Goal: Task Accomplishment & Management: Use online tool/utility

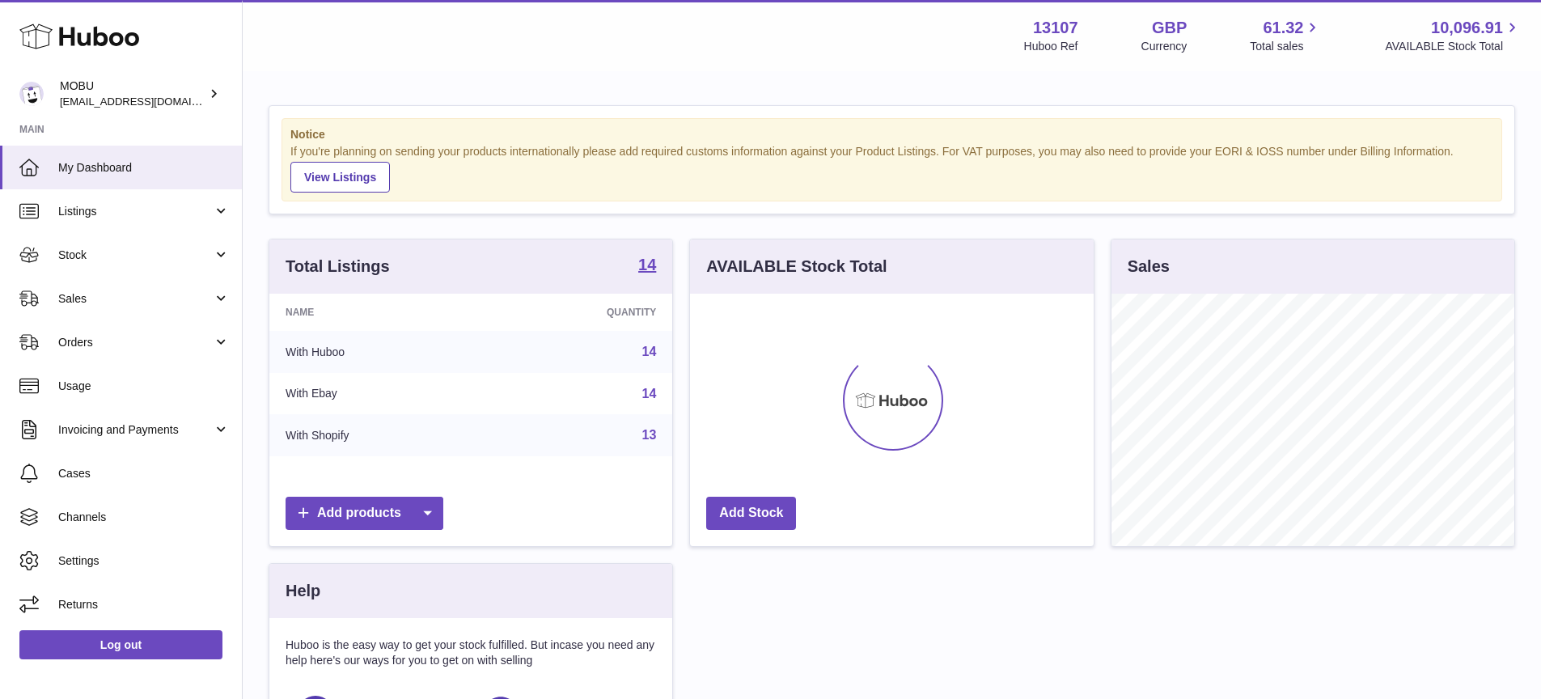
scroll to position [252, 404]
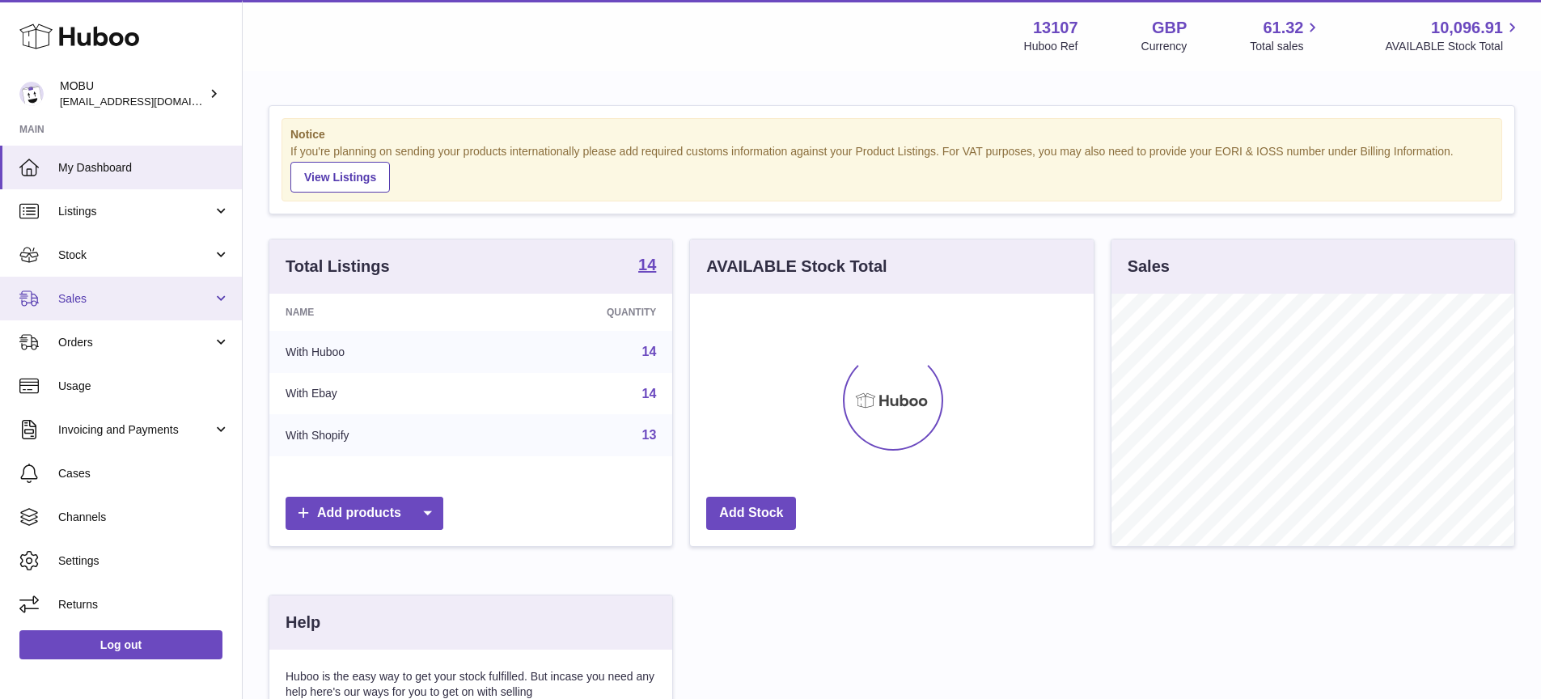
click at [165, 304] on span "Sales" at bounding box center [135, 298] width 155 height 15
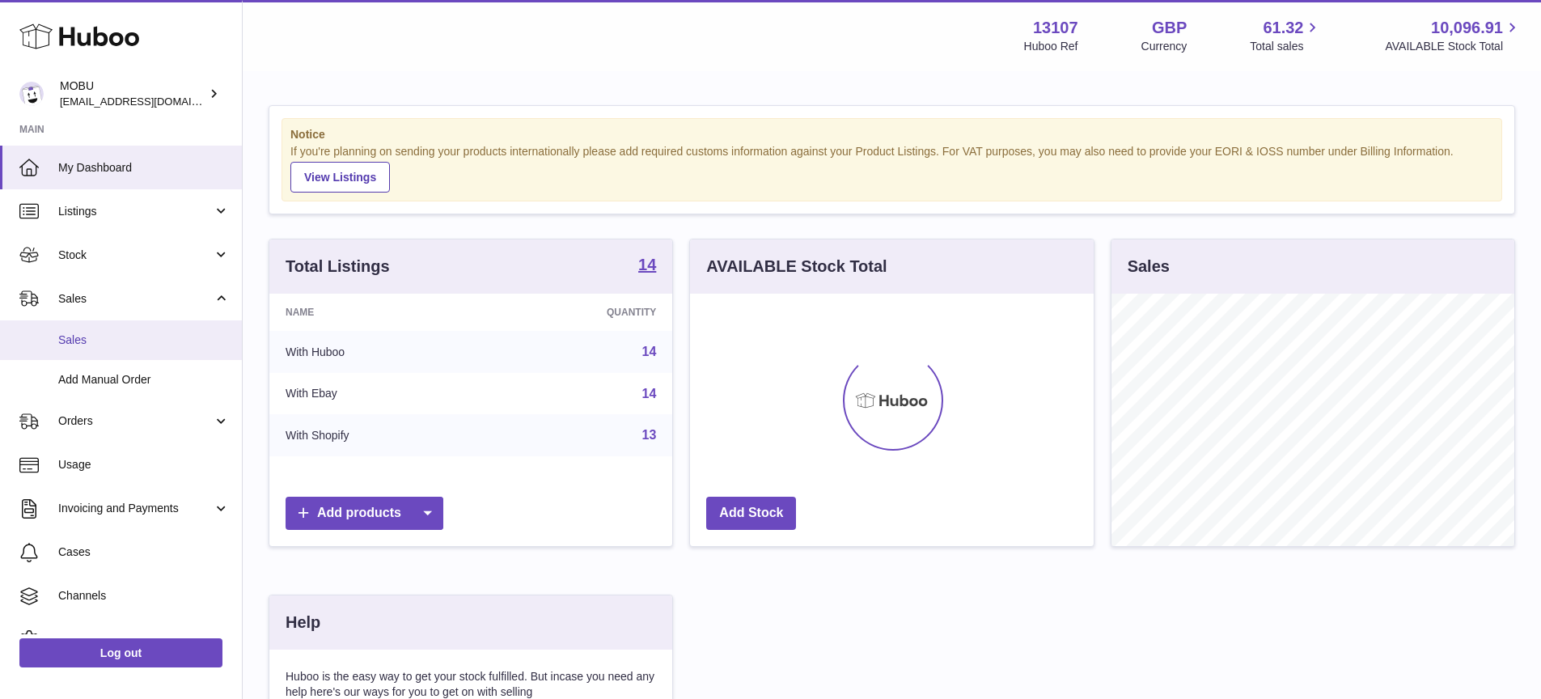
click at [163, 338] on span "Sales" at bounding box center [144, 340] width 172 height 15
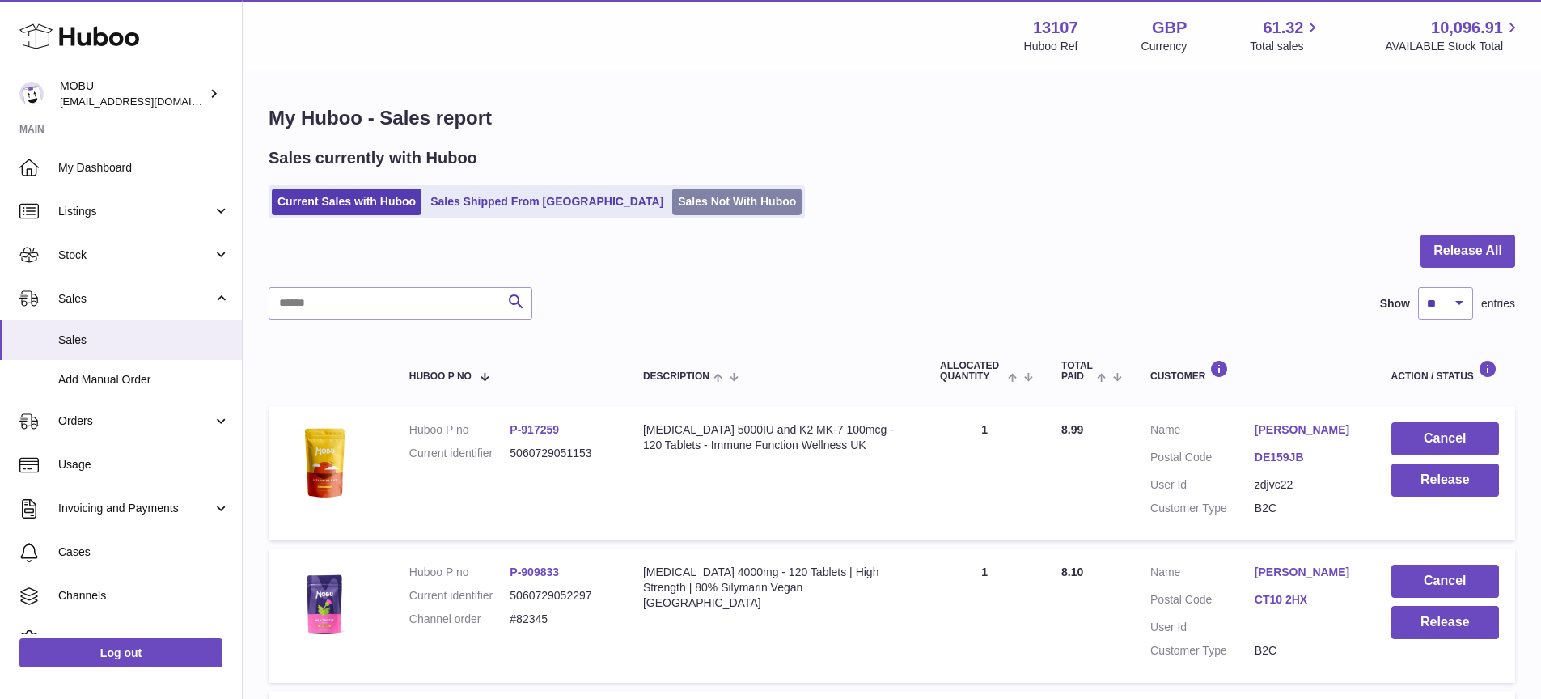
click at [672, 209] on link "Sales Not With Huboo" at bounding box center [736, 202] width 129 height 27
click at [672, 199] on link "Sales Not With Huboo" at bounding box center [736, 202] width 129 height 27
click at [678, 205] on link "Sales Not With Huboo" at bounding box center [736, 202] width 129 height 27
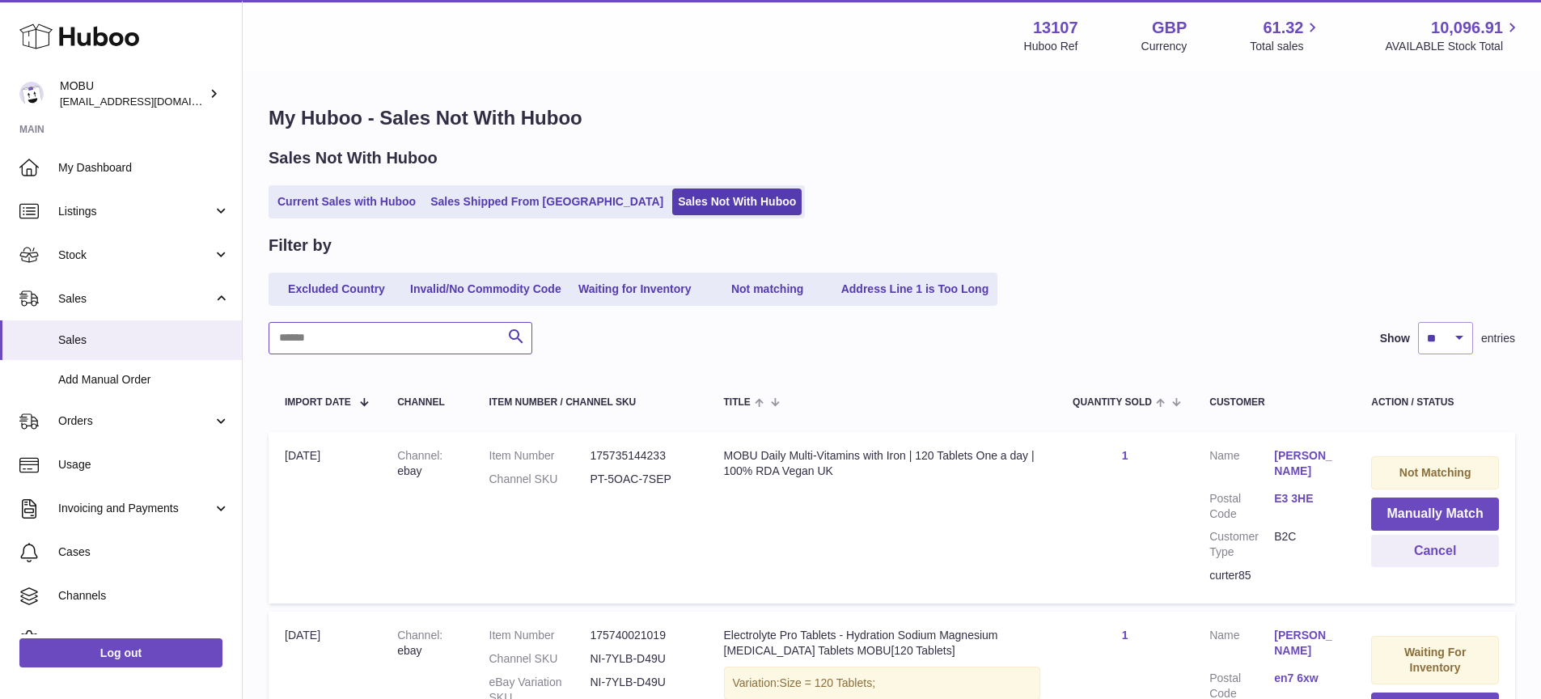
click at [431, 336] on input "text" at bounding box center [401, 338] width 264 height 32
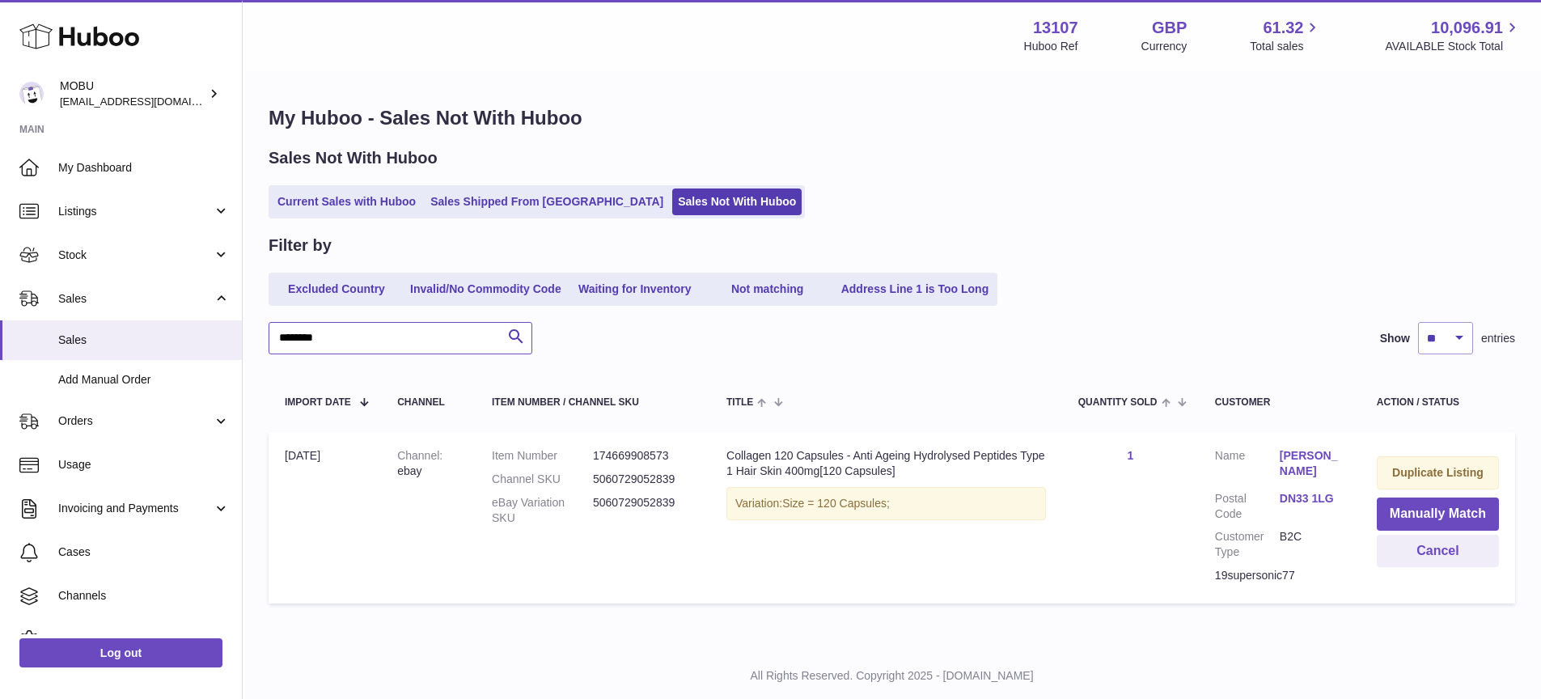
type input "********"
click at [1451, 519] on button "Manually Match" at bounding box center [1438, 514] width 122 height 33
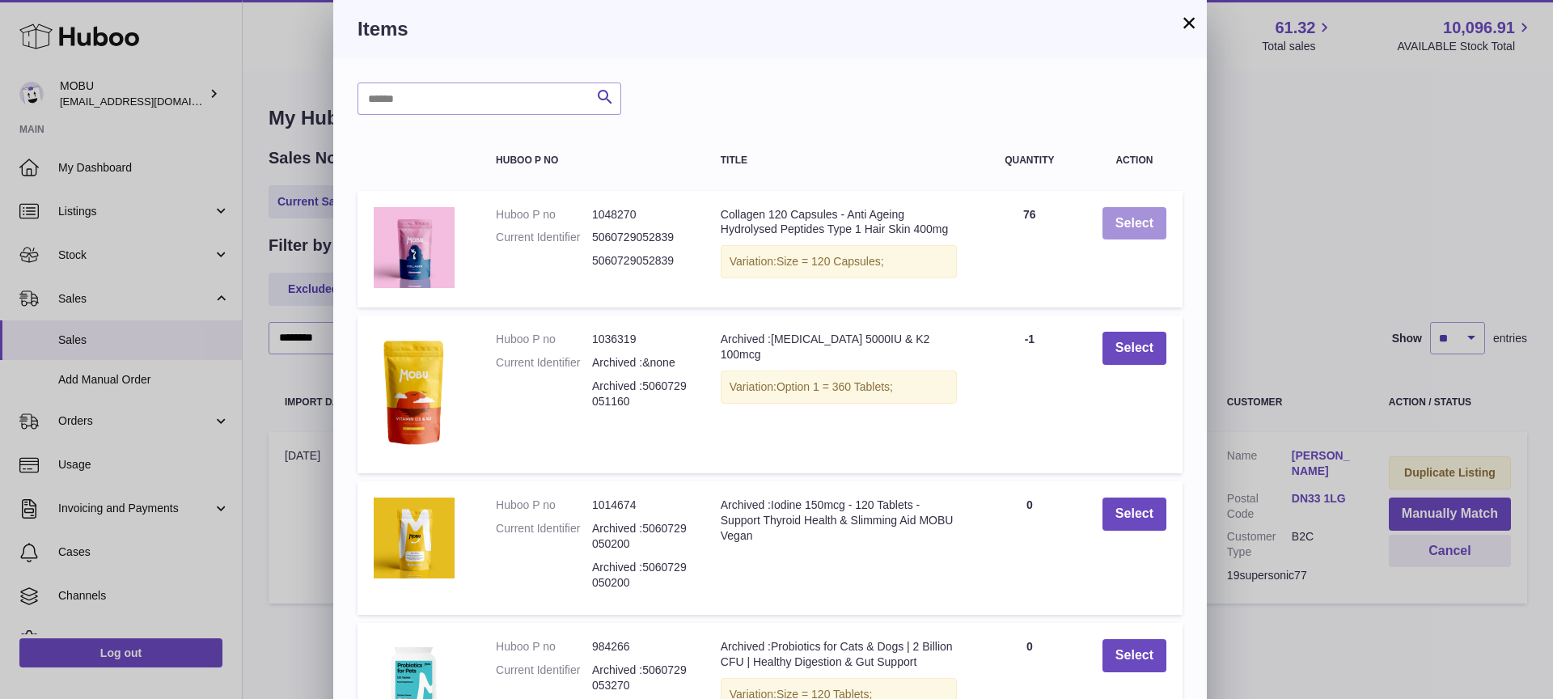
click at [1120, 223] on button "Select" at bounding box center [1135, 223] width 64 height 33
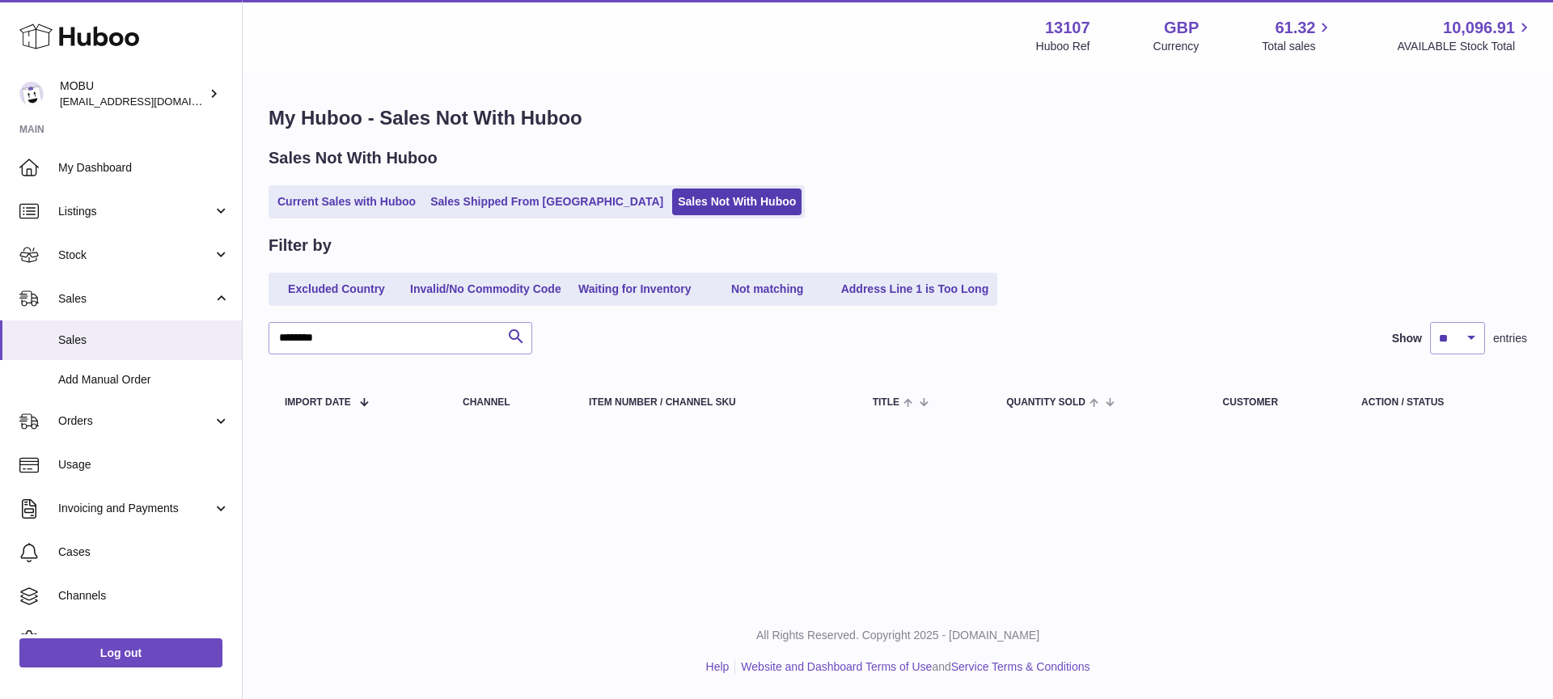
click at [1300, 300] on div "Excluded Country Invalid/No Commodity Code Waiting for Inventory Not matching A…" at bounding box center [898, 289] width 1259 height 33
click at [331, 196] on link "Current Sales with Huboo" at bounding box center [347, 202] width 150 height 27
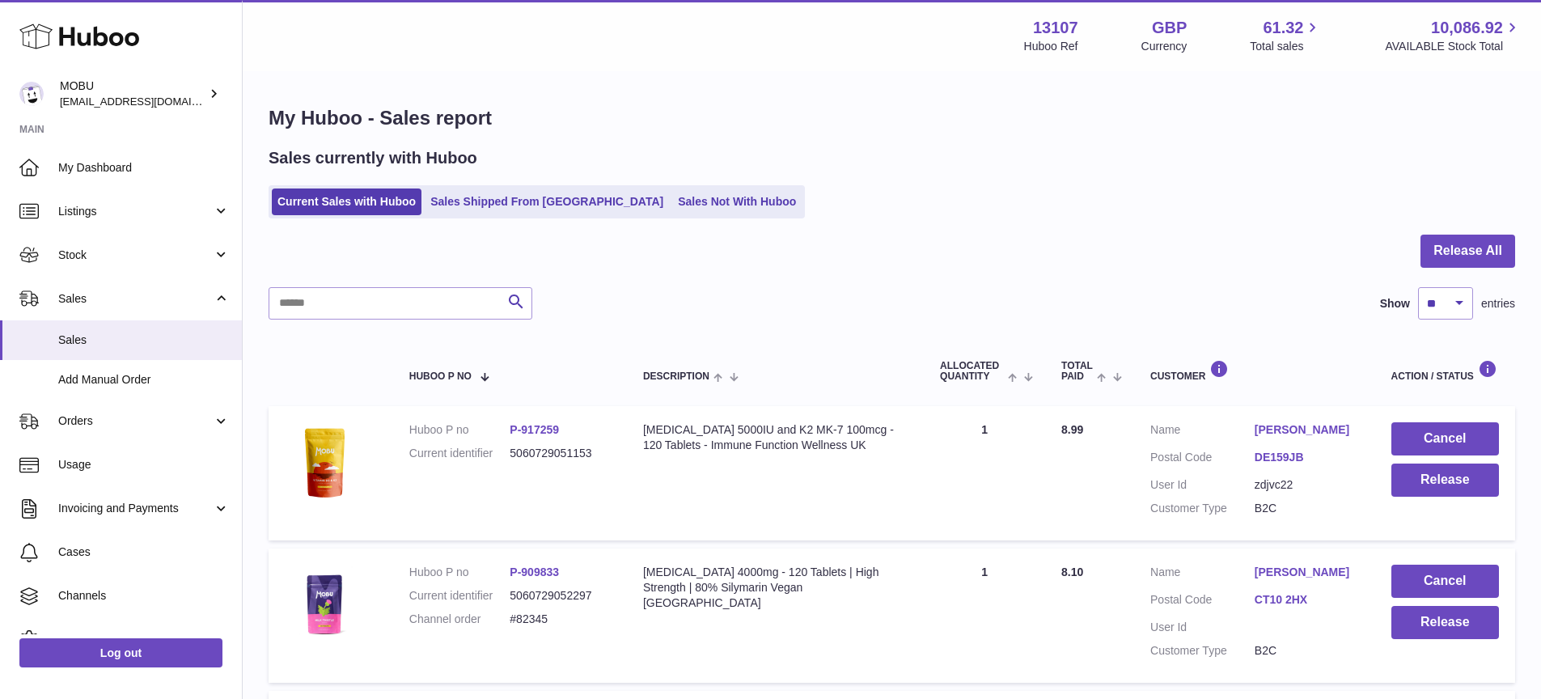
click at [1455, 253] on button "Release All" at bounding box center [1468, 251] width 95 height 33
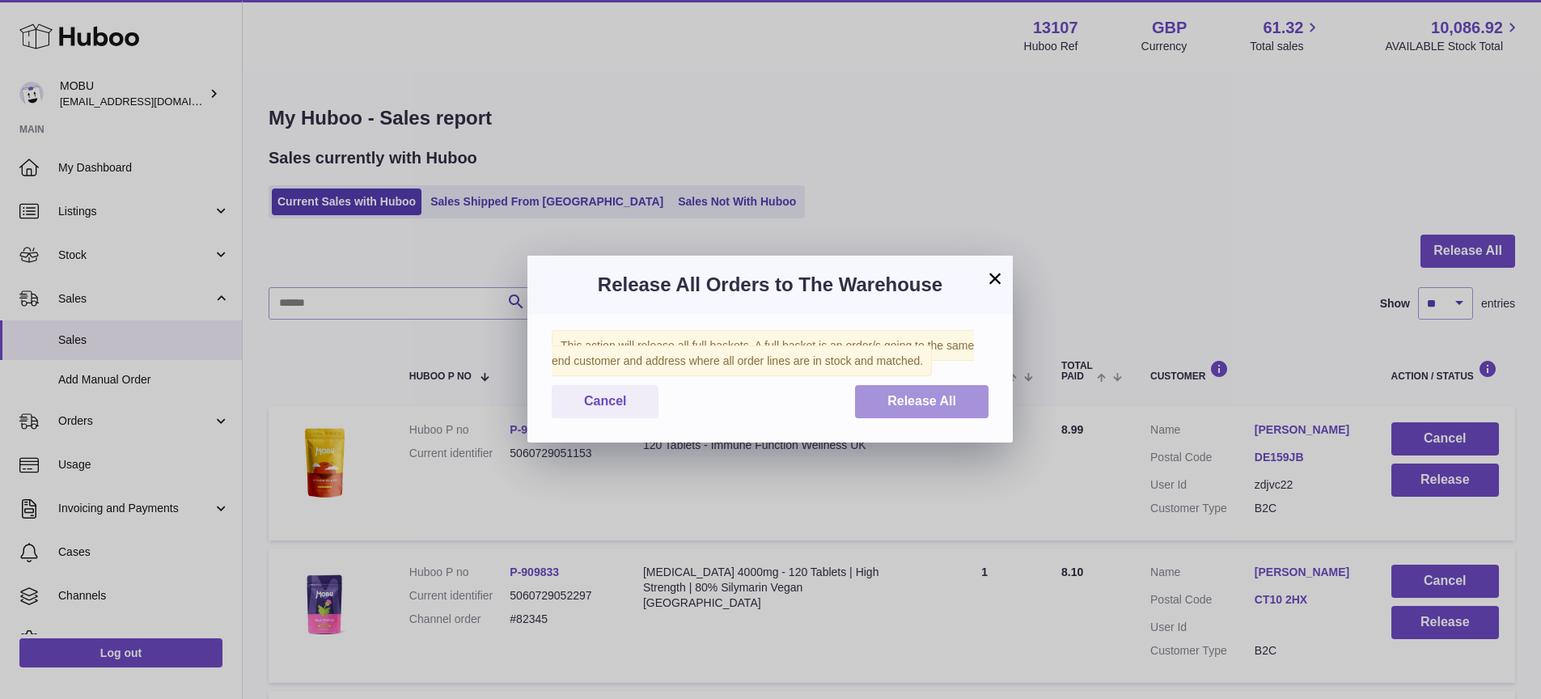
click at [926, 402] on span "Release All" at bounding box center [921, 401] width 69 height 14
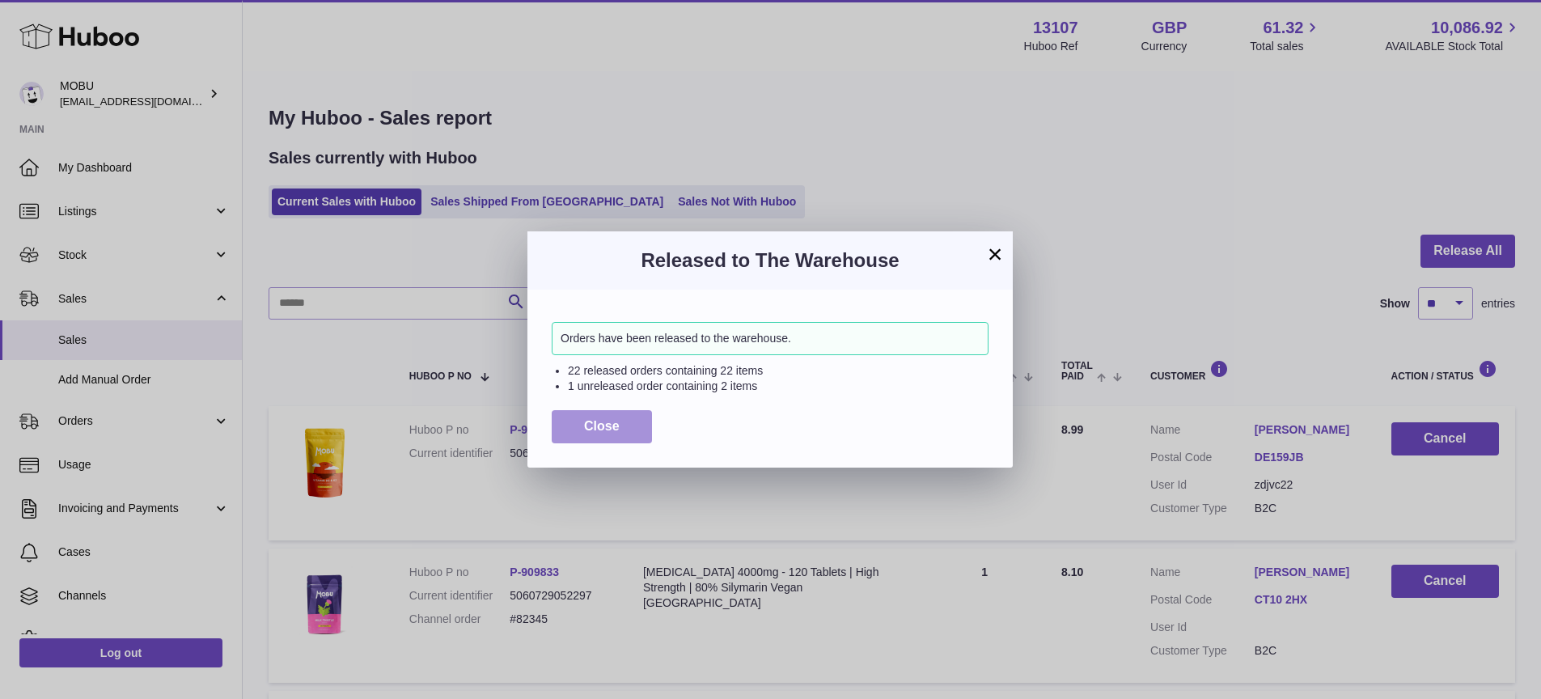
click at [608, 419] on span "Close" at bounding box center [602, 426] width 36 height 14
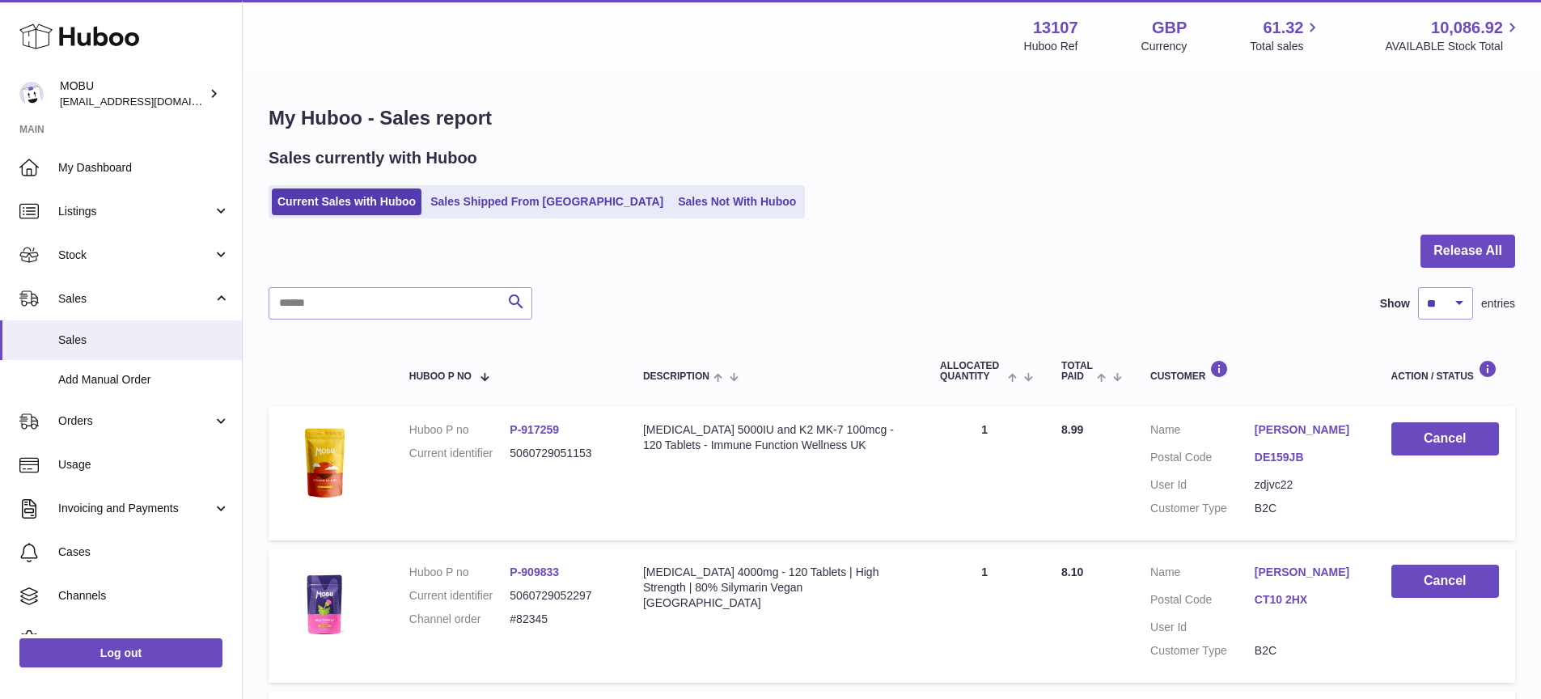
click at [1277, 282] on div at bounding box center [892, 261] width 1247 height 53
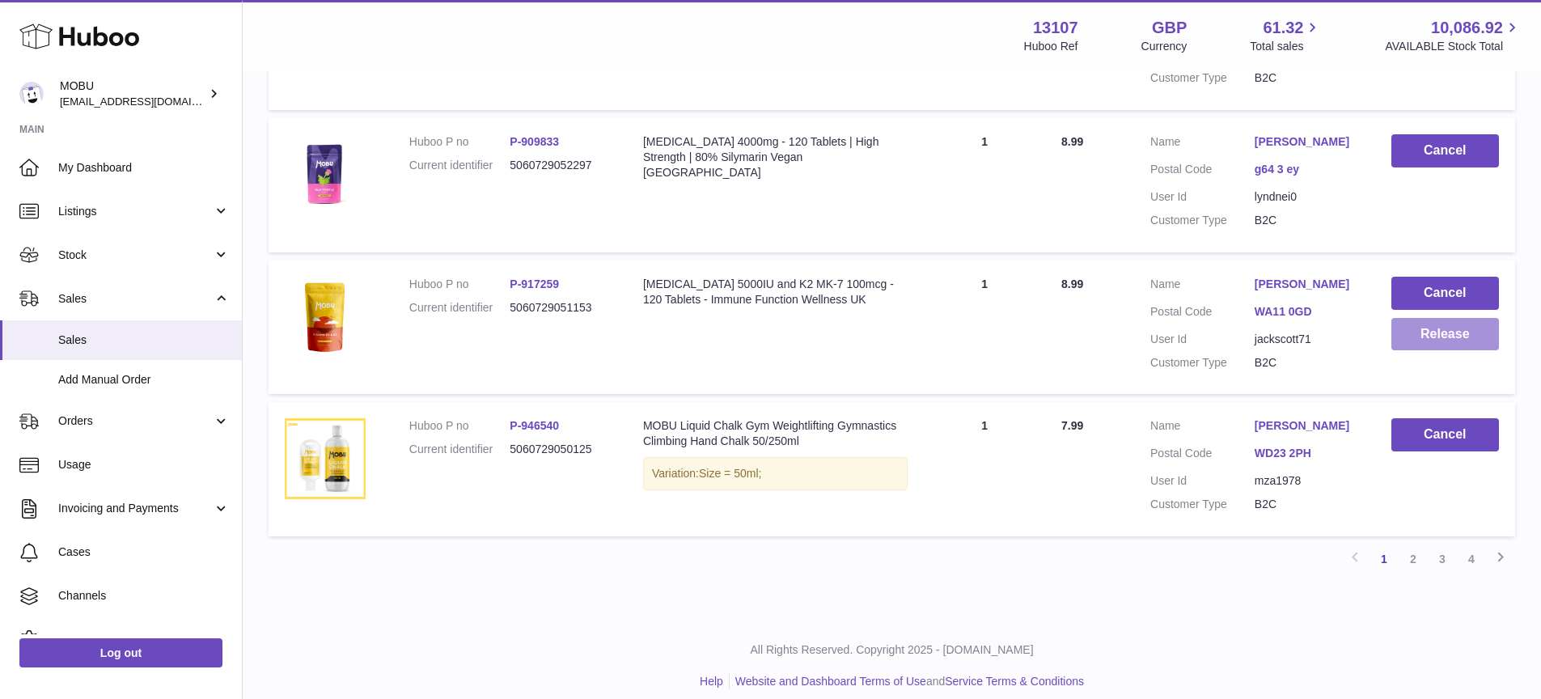
click at [1421, 351] on button "Release" at bounding box center [1446, 334] width 108 height 33
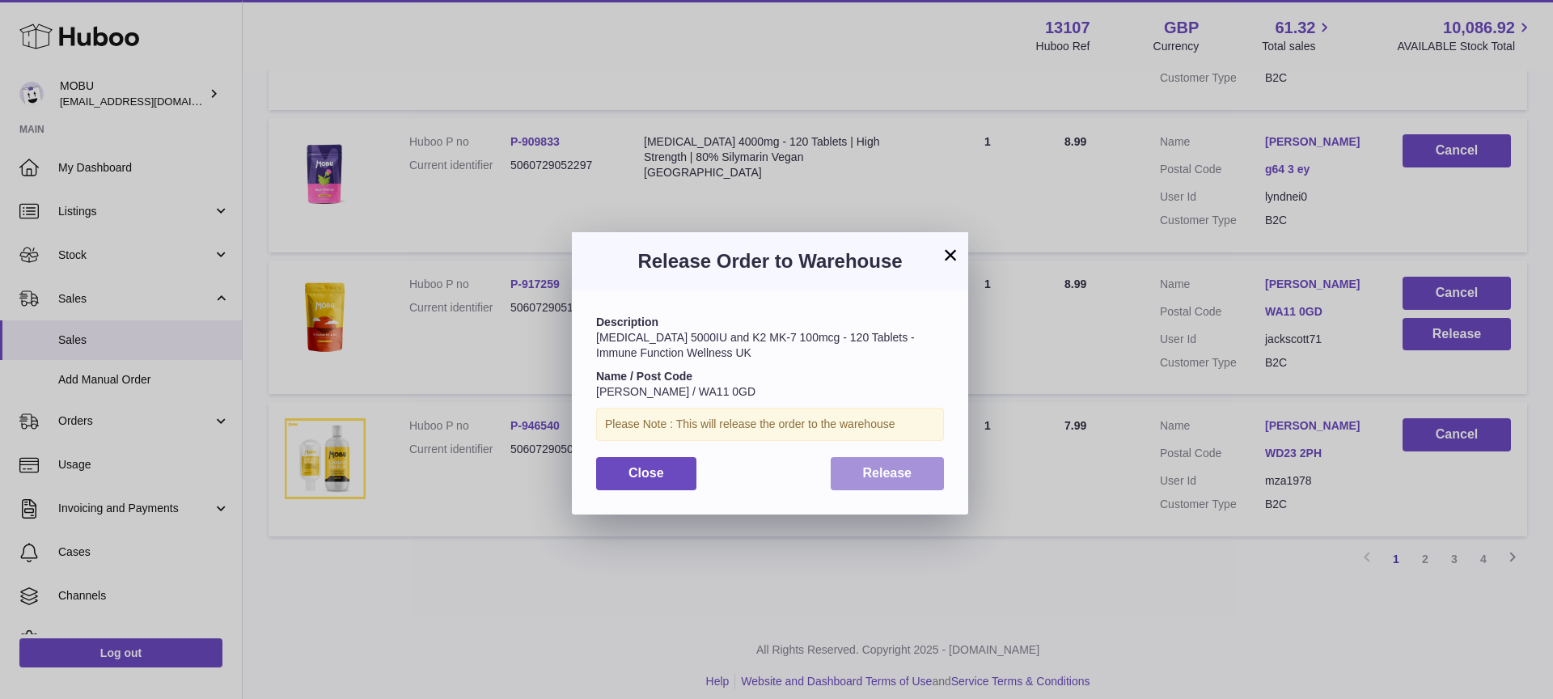
click at [887, 464] on button "Release" at bounding box center [888, 473] width 114 height 33
